Goal: Information Seeking & Learning: Learn about a topic

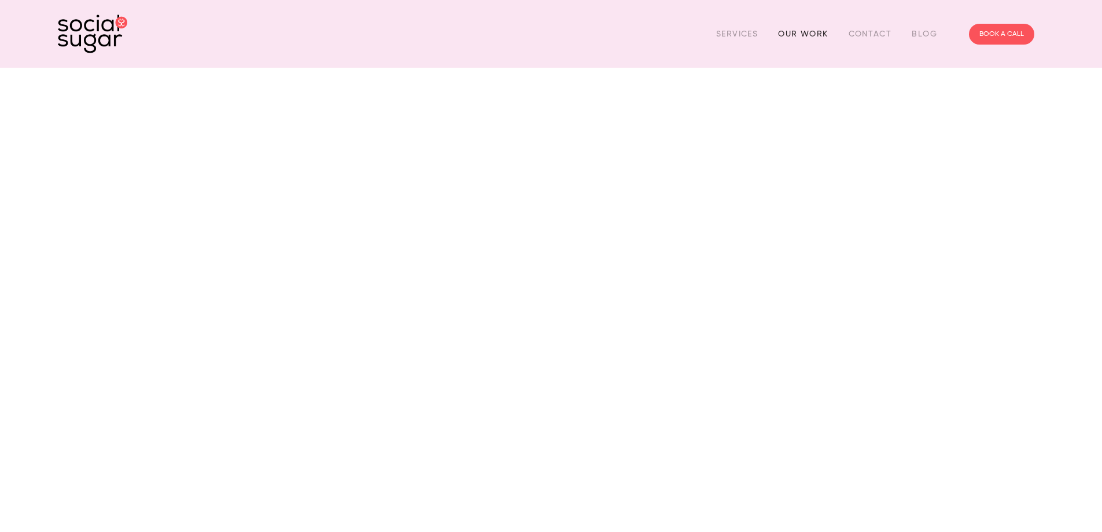
click at [802, 35] on link "Our Work" at bounding box center [803, 34] width 50 height 18
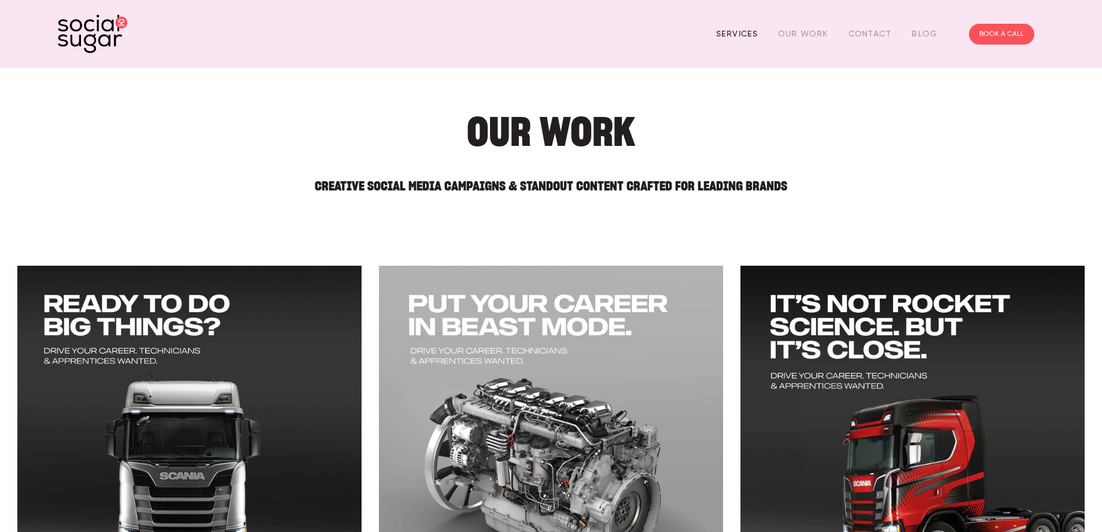
click at [738, 32] on link "Services" at bounding box center [737, 34] width 42 height 18
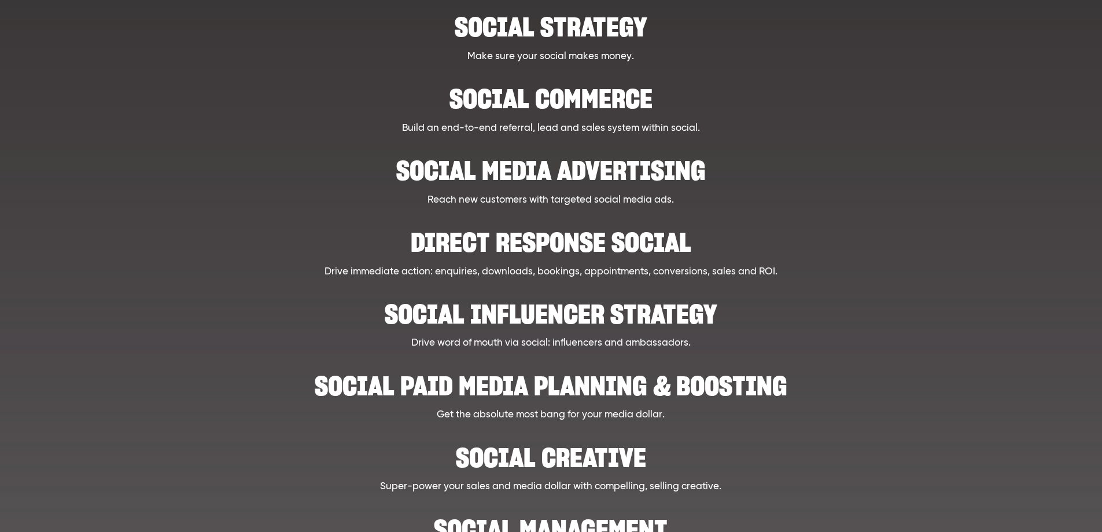
scroll to position [605, 0]
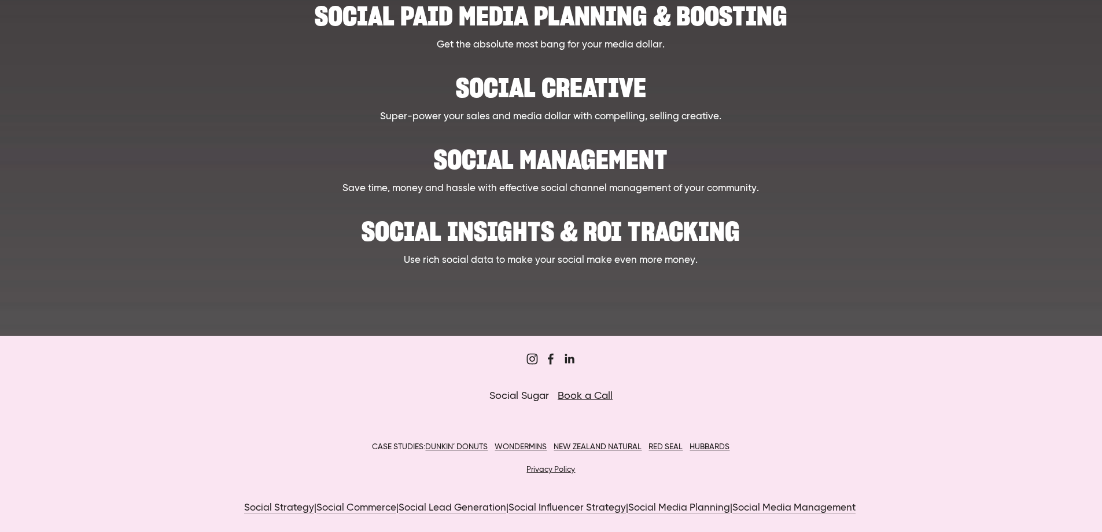
click at [568, 160] on h2 "Social Management" at bounding box center [551, 153] width 852 height 35
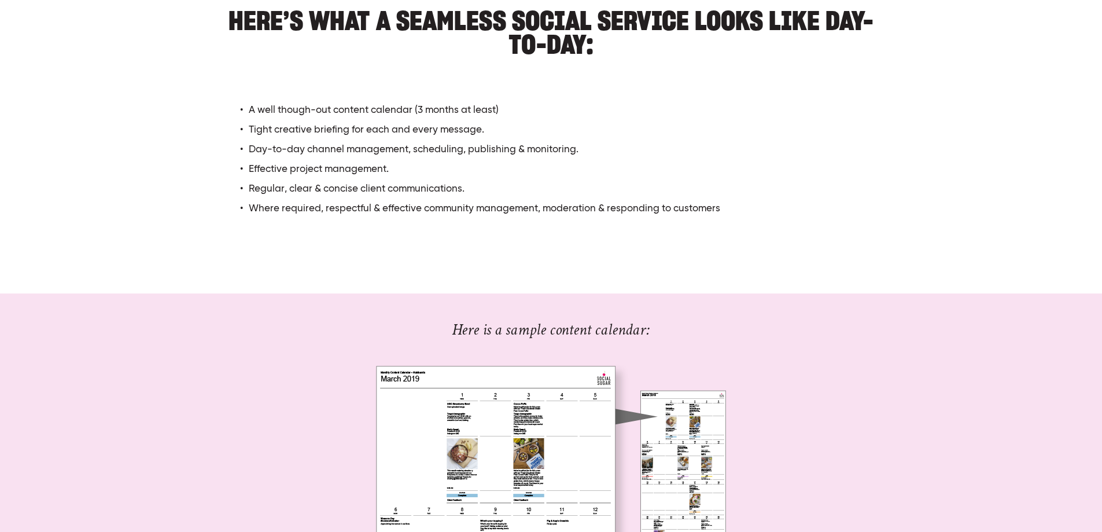
scroll to position [771, 0]
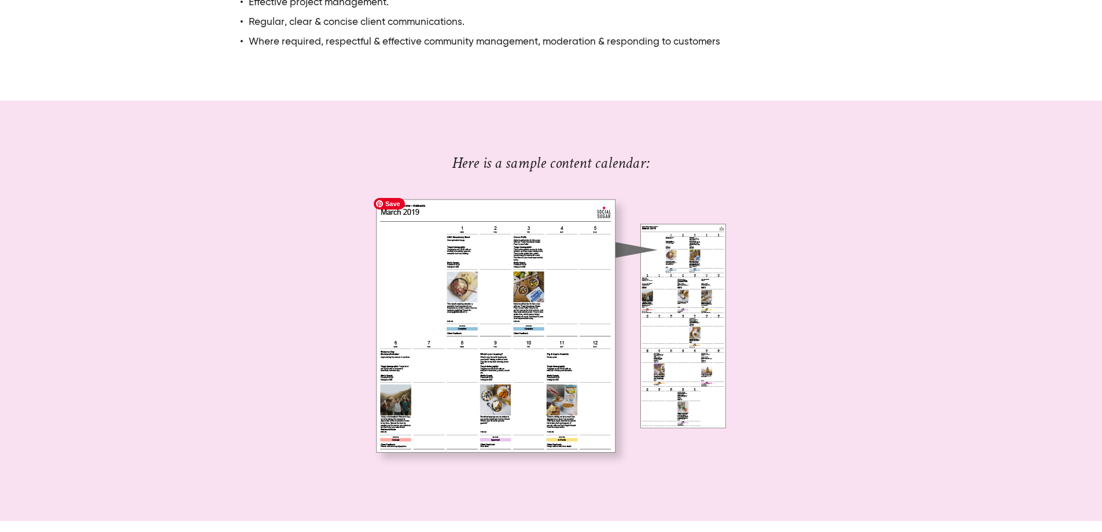
click at [490, 308] on img at bounding box center [551, 330] width 366 height 276
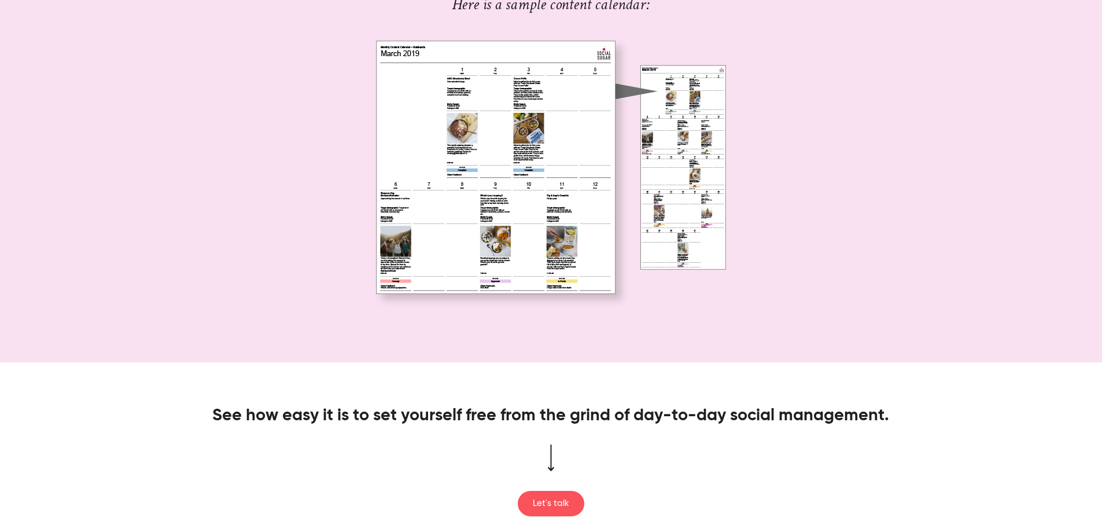
scroll to position [931, 0]
click at [632, 89] on img at bounding box center [551, 171] width 366 height 276
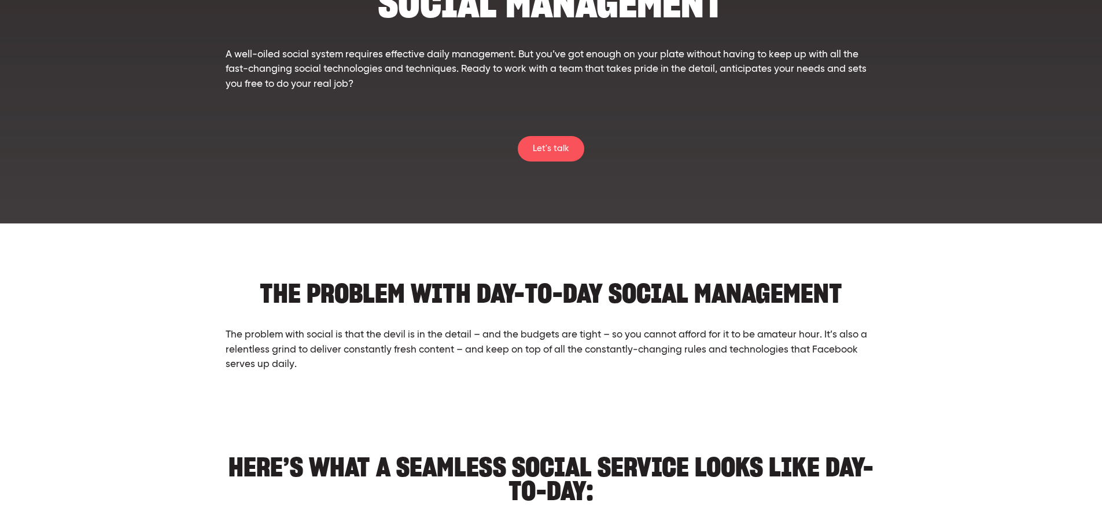
scroll to position [0, 0]
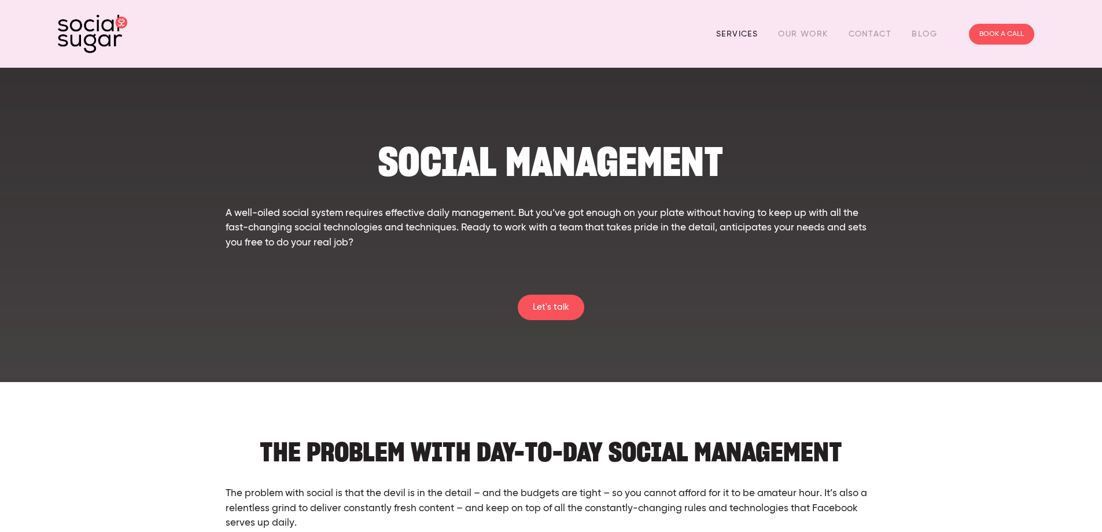
click at [740, 35] on link "Services" at bounding box center [737, 34] width 42 height 18
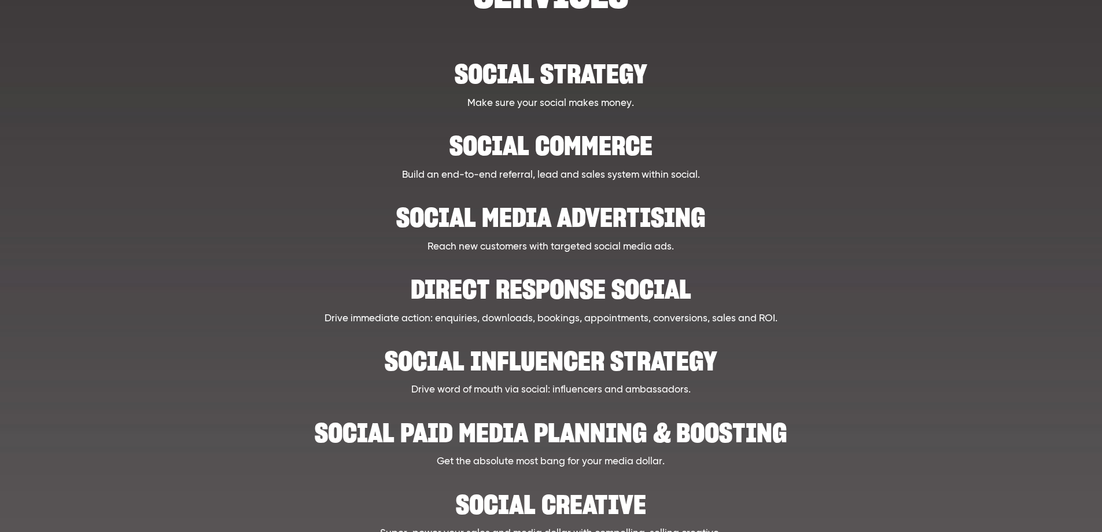
scroll to position [386, 0]
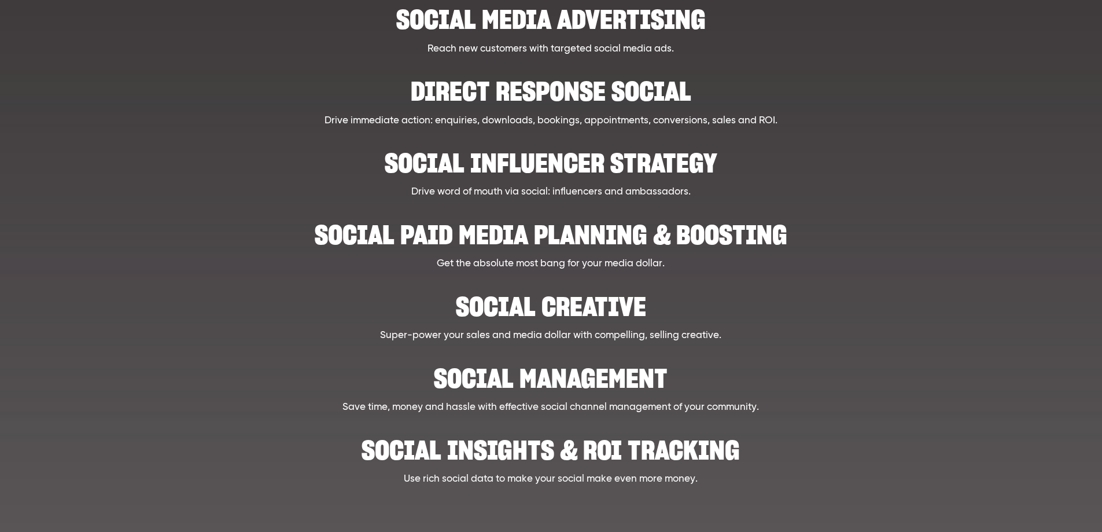
click at [547, 381] on h2 "Social Management" at bounding box center [551, 372] width 852 height 35
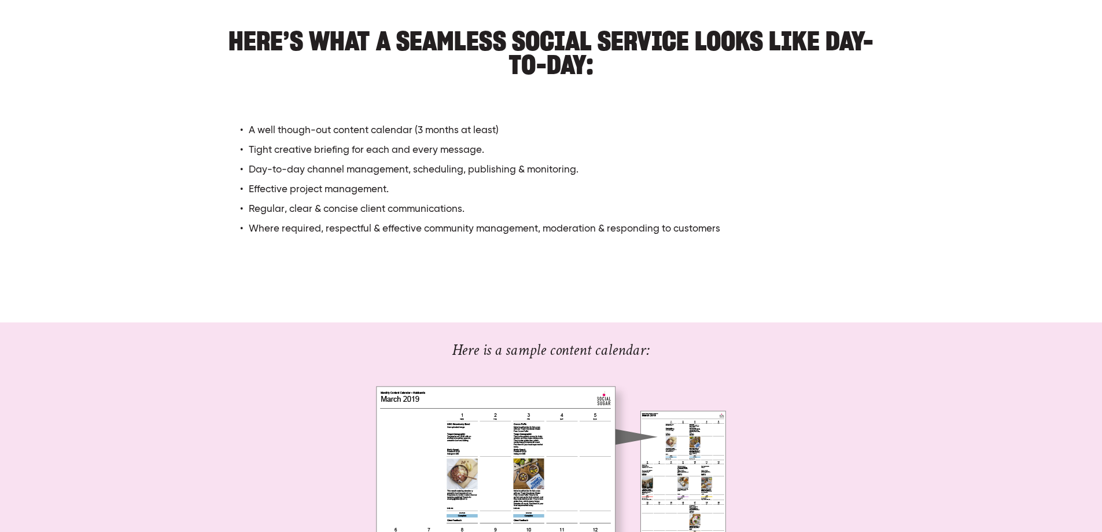
scroll to position [771, 0]
